Goal: Communication & Community: Ask a question

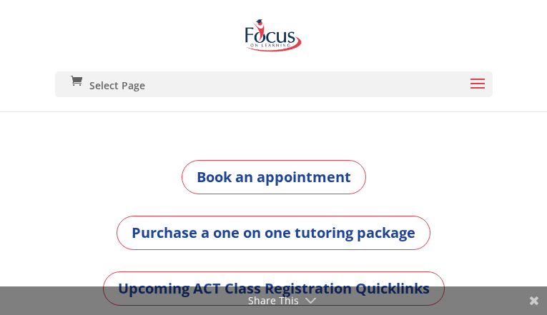
type input "gcVGoIgvRtvL"
type input "[EMAIL_ADDRESS][DOMAIN_NAME]"
type input "enJdDABDragTrEFR"
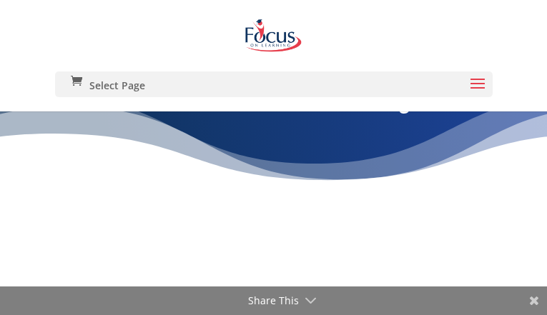
type input "mnxpvcVeF"
type input "[EMAIL_ADDRESS][DOMAIN_NAME]"
